Goal: Information Seeking & Learning: Learn about a topic

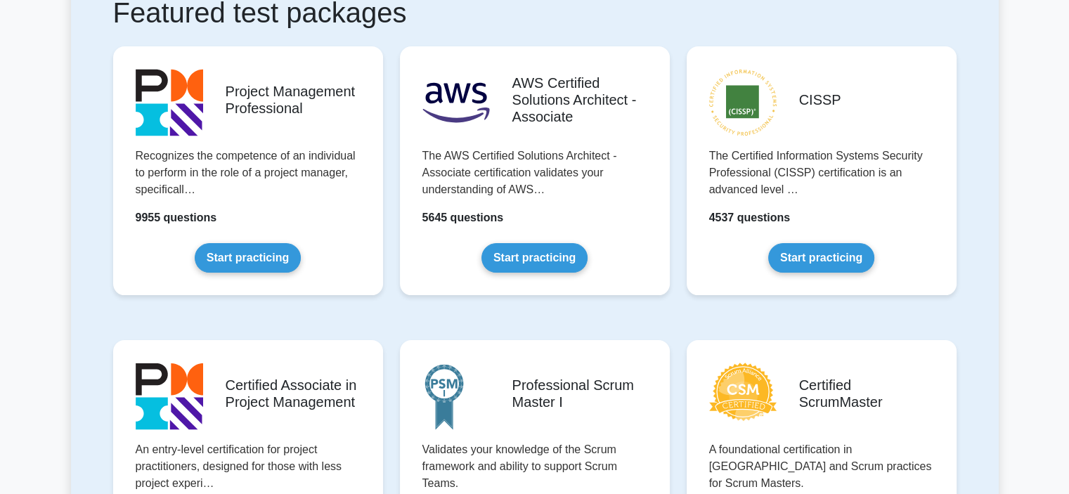
scroll to position [352, 0]
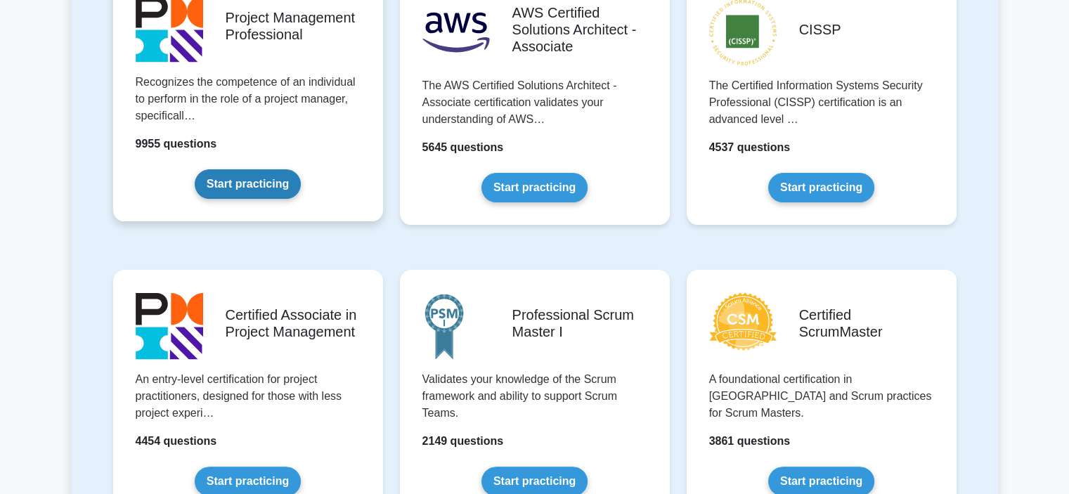
click at [251, 179] on link "Start practicing" at bounding box center [248, 184] width 106 height 30
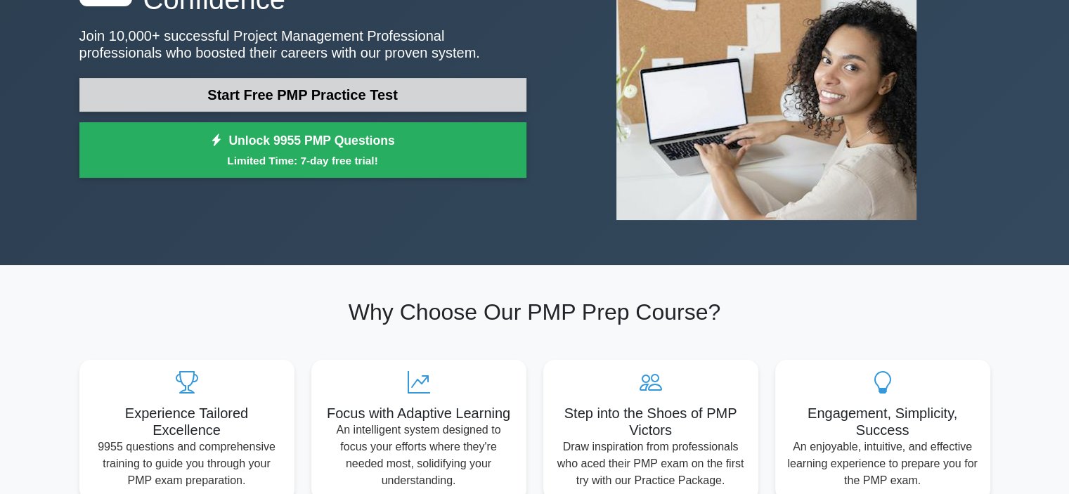
scroll to position [141, 0]
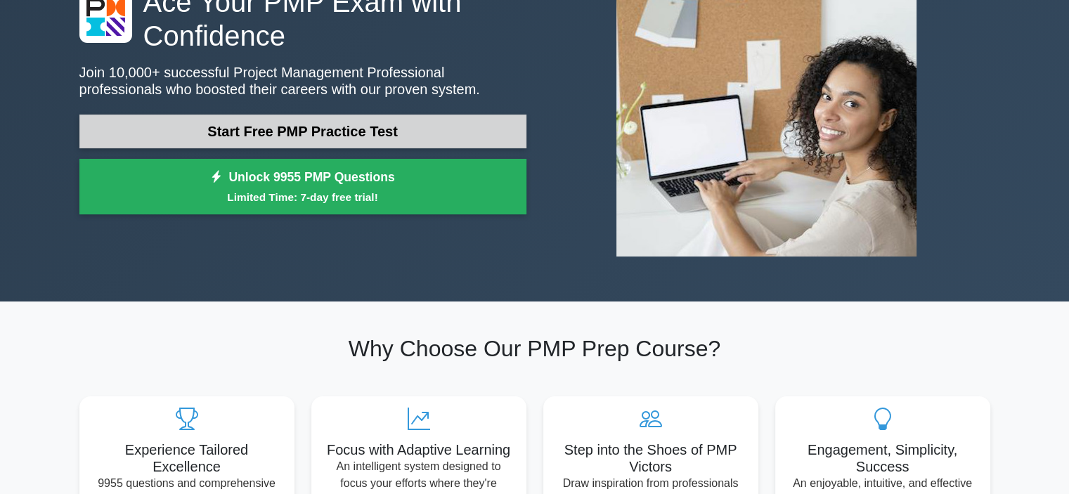
click at [304, 137] on link "Start Free PMP Practice Test" at bounding box center [302, 132] width 447 height 34
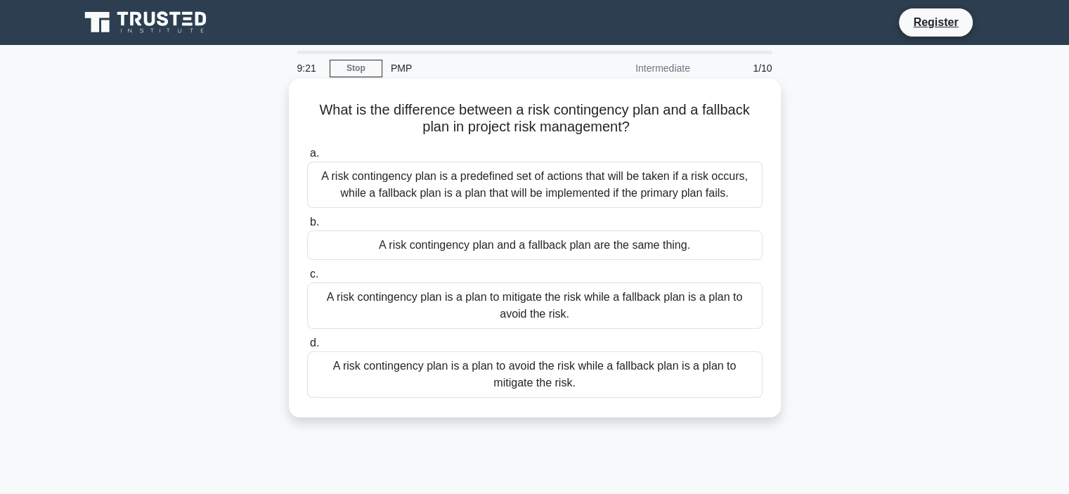
click at [566, 183] on div "A risk contingency plan is a predefined set of actions that will be taken if a …" at bounding box center [535, 185] width 456 height 46
click at [307, 158] on input "a. A risk contingency plan is a predefined set of actions that will be taken if…" at bounding box center [307, 153] width 0 height 9
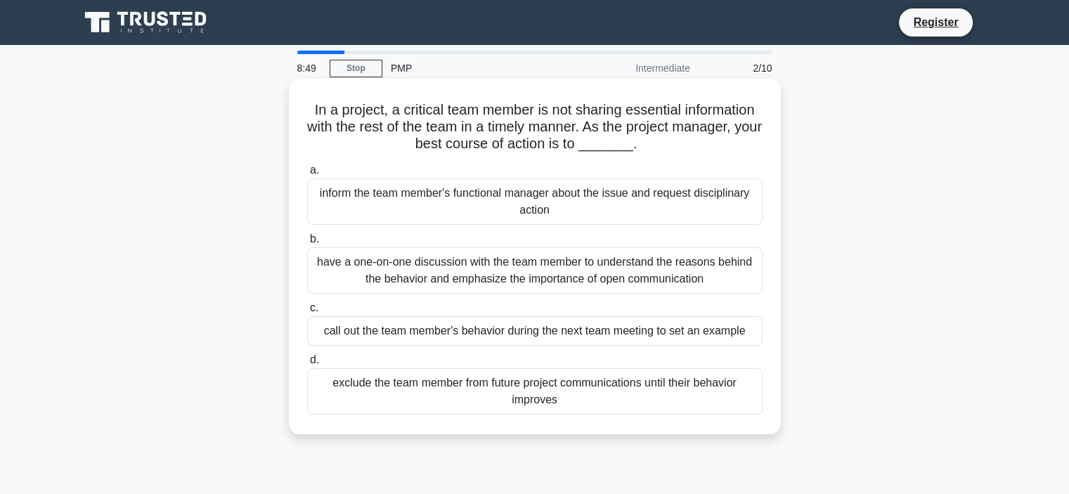
click at [554, 270] on div "have a one-on-one discussion with the team member to understand the reasons beh…" at bounding box center [535, 270] width 456 height 46
click at [307, 244] on input "b. have a one-on-one discussion with the team member to understand the reasons …" at bounding box center [307, 239] width 0 height 9
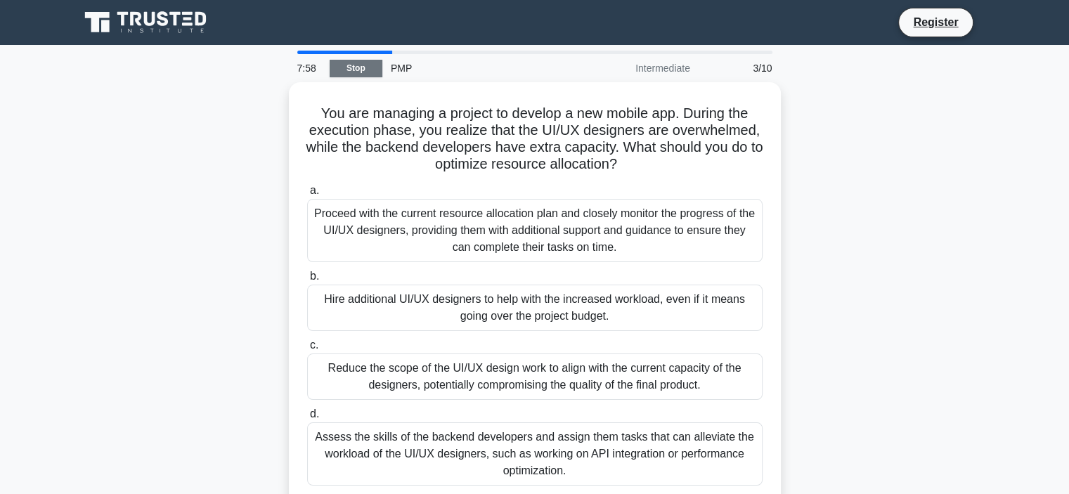
click at [361, 66] on link "Stop" at bounding box center [356, 69] width 53 height 18
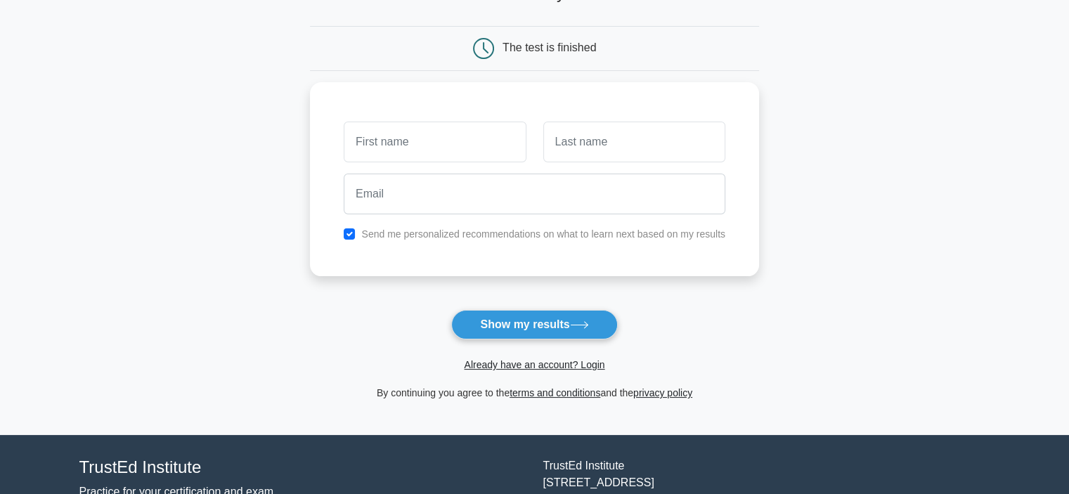
scroll to position [141, 0]
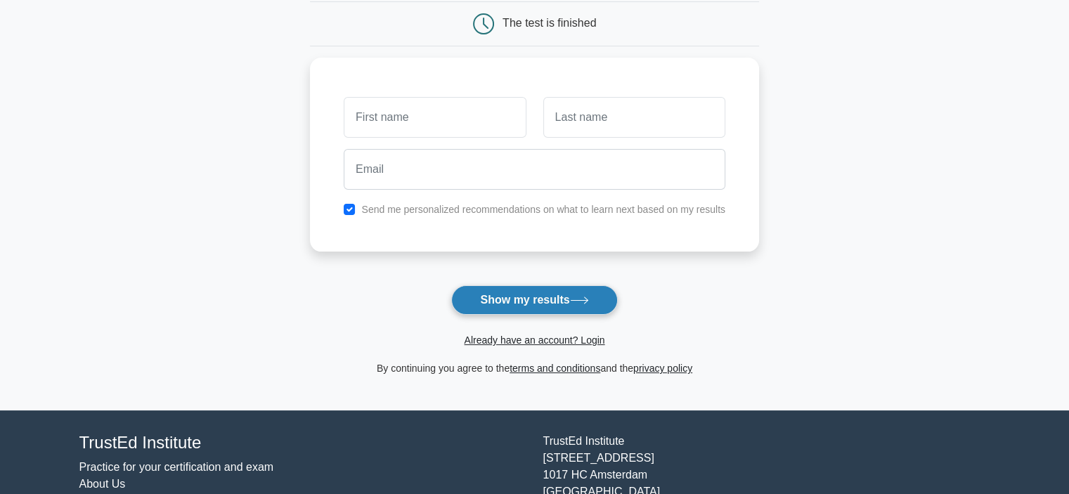
click at [539, 295] on button "Show my results" at bounding box center [534, 300] width 166 height 30
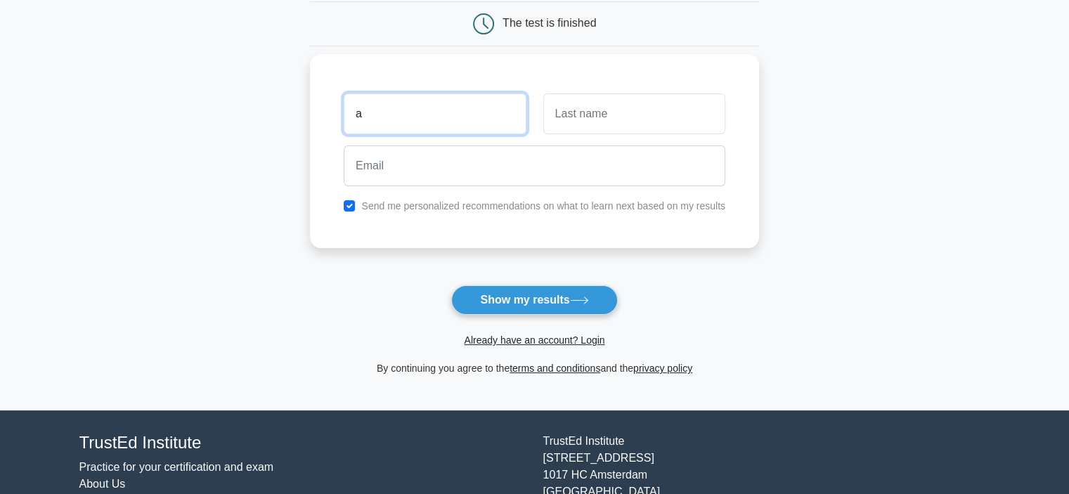
type input "a"
click at [614, 124] on input "text" at bounding box center [634, 114] width 182 height 41
type input "a"
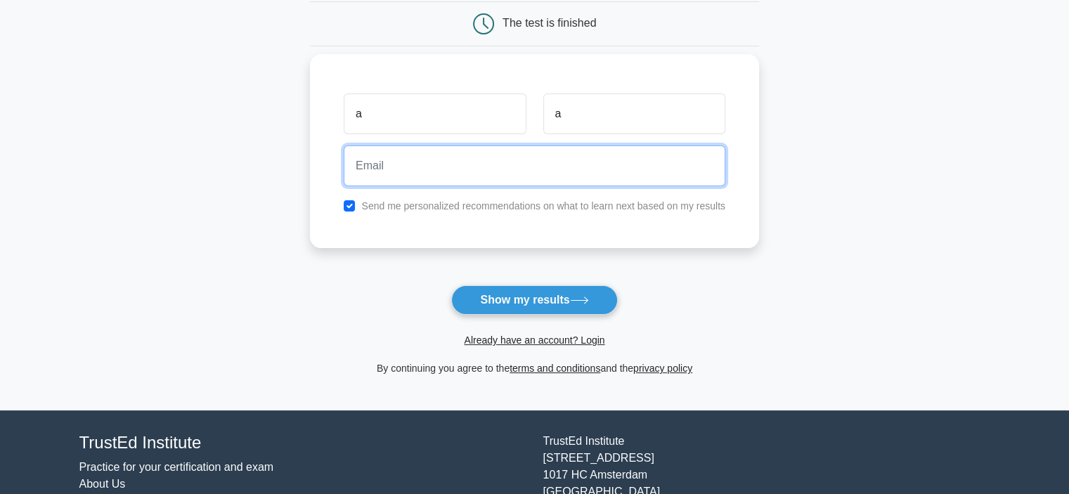
click at [453, 162] on input "email" at bounding box center [535, 166] width 382 height 41
type input "a@[DOMAIN_NAME]"
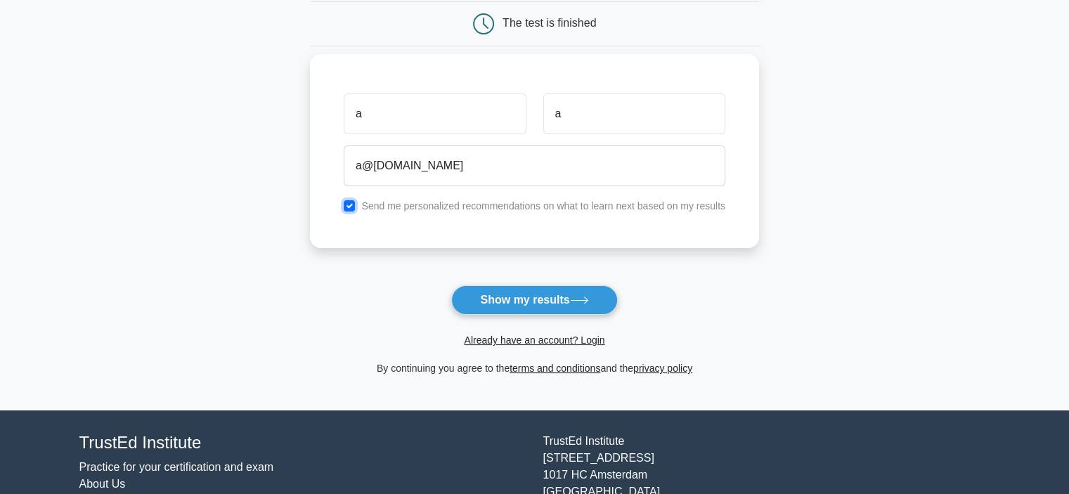
click at [350, 205] on input "checkbox" at bounding box center [349, 205] width 11 height 11
checkbox input "false"
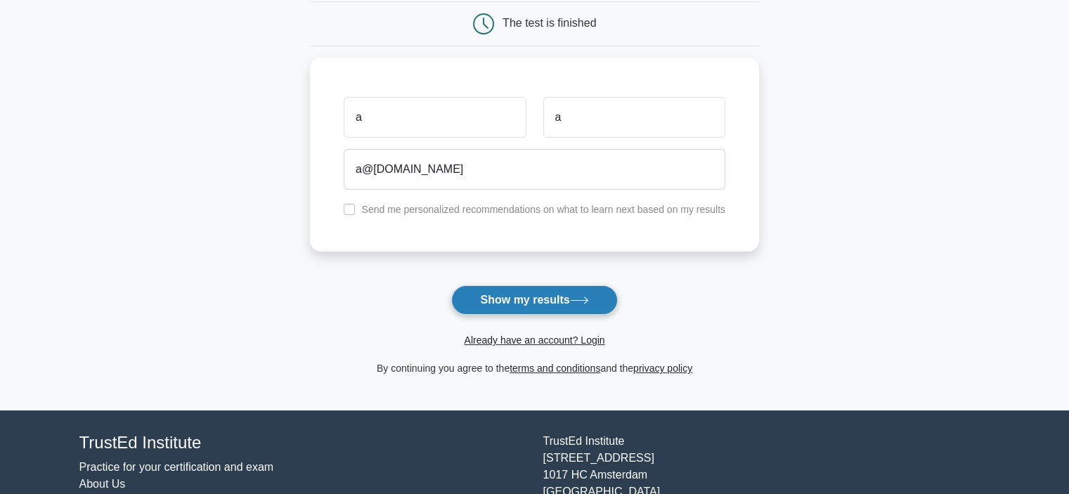
click at [562, 302] on button "Show my results" at bounding box center [534, 300] width 166 height 30
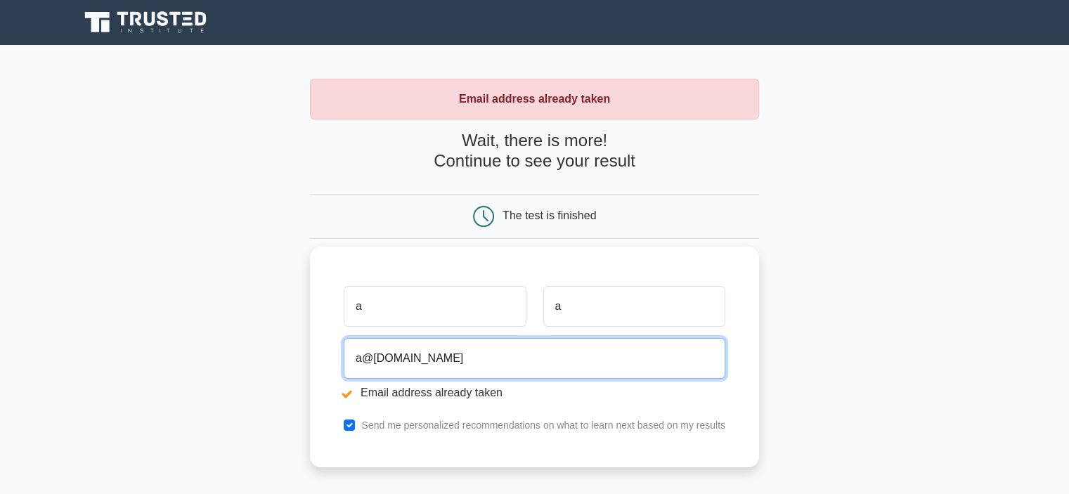
click at [377, 360] on input "a@a.it" at bounding box center [535, 358] width 382 height 41
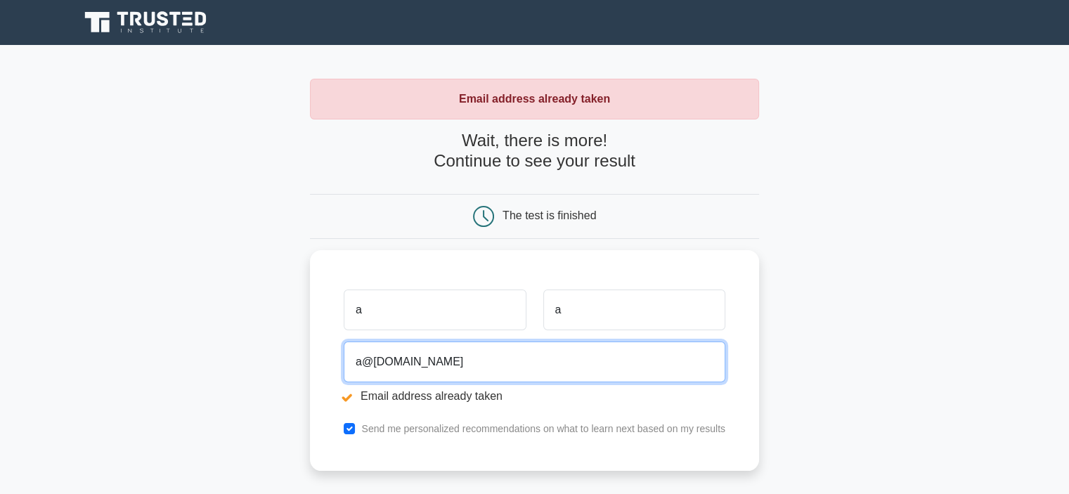
scroll to position [141, 0]
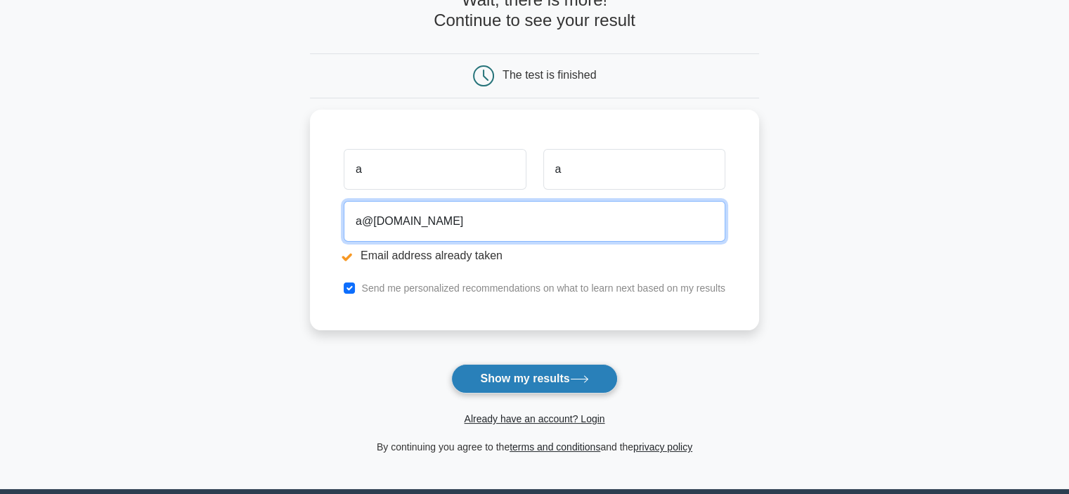
type input "a@aaa.it"
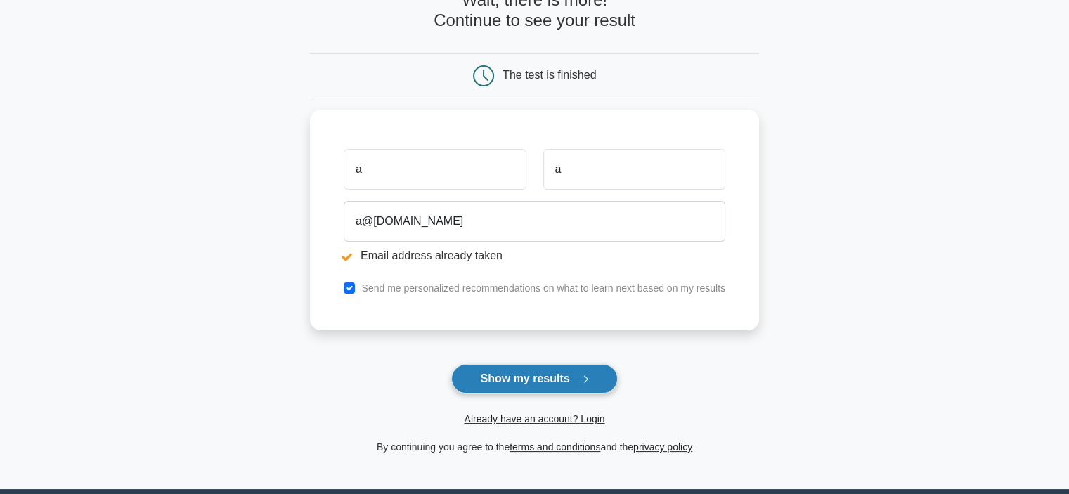
click at [551, 379] on button "Show my results" at bounding box center [534, 379] width 166 height 30
